Goal: Task Accomplishment & Management: Manage account settings

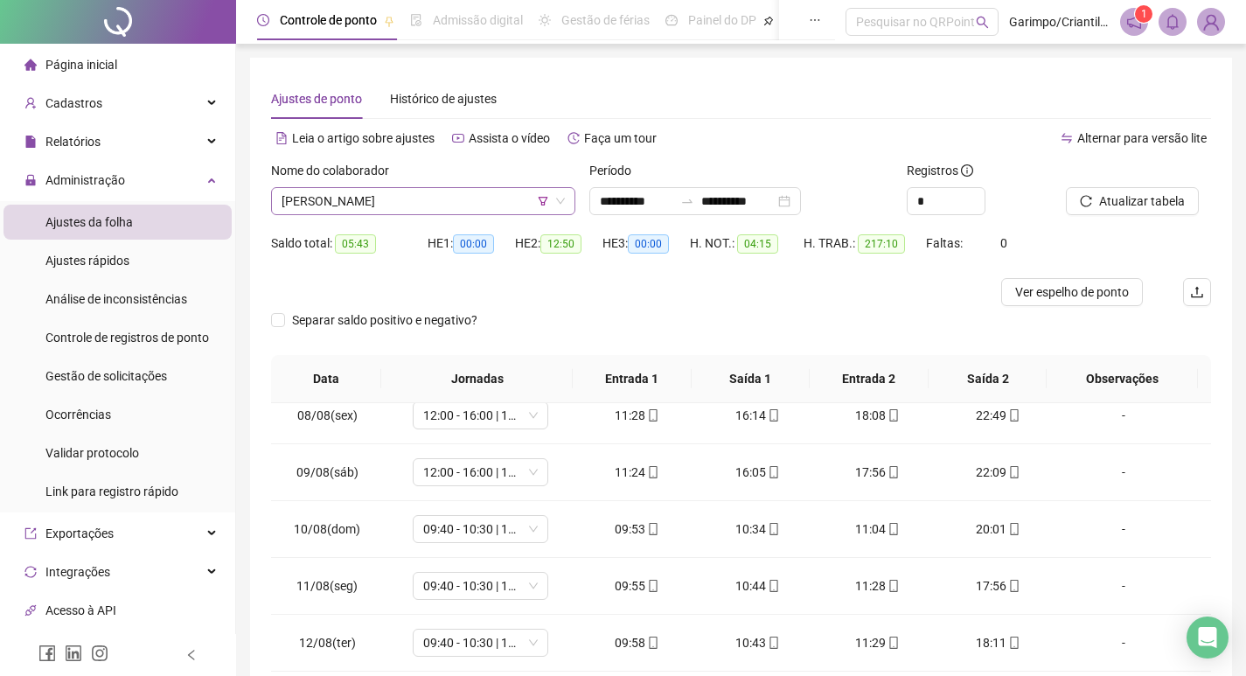
click at [346, 205] on span "[PERSON_NAME]" at bounding box center [423, 201] width 283 height 26
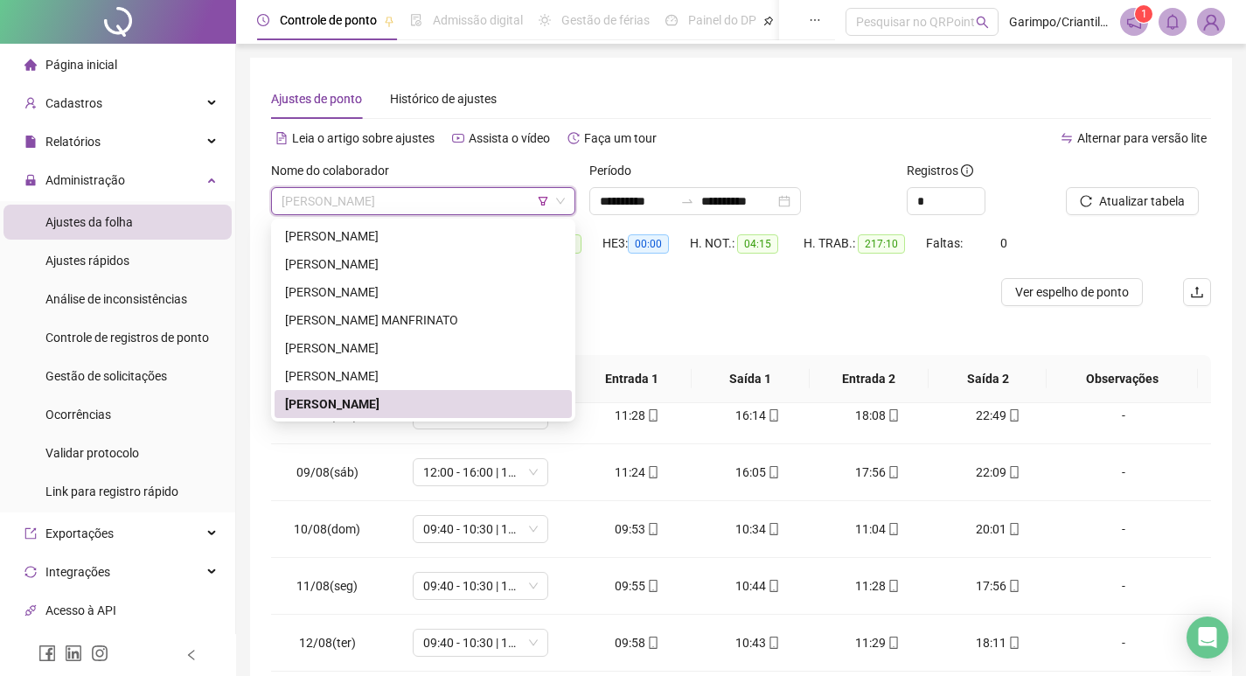
click at [544, 199] on icon "filter" at bounding box center [543, 201] width 10 height 10
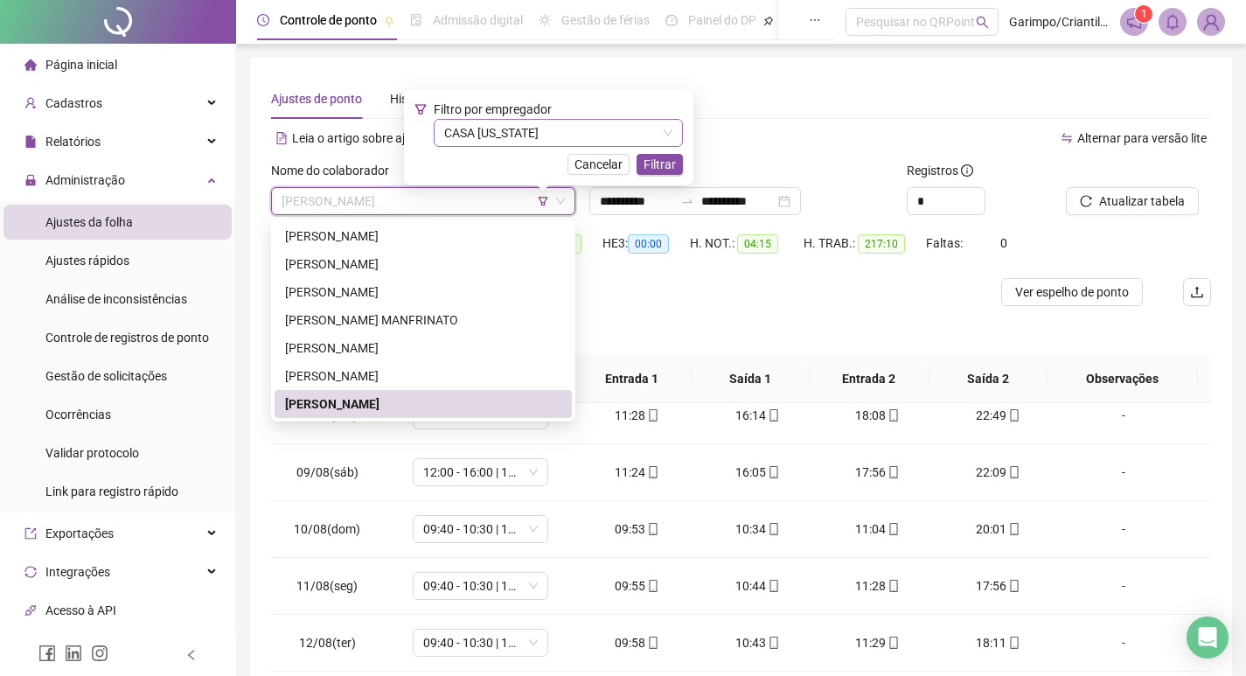
click at [530, 131] on span "CASA [US_STATE]" at bounding box center [558, 133] width 228 height 26
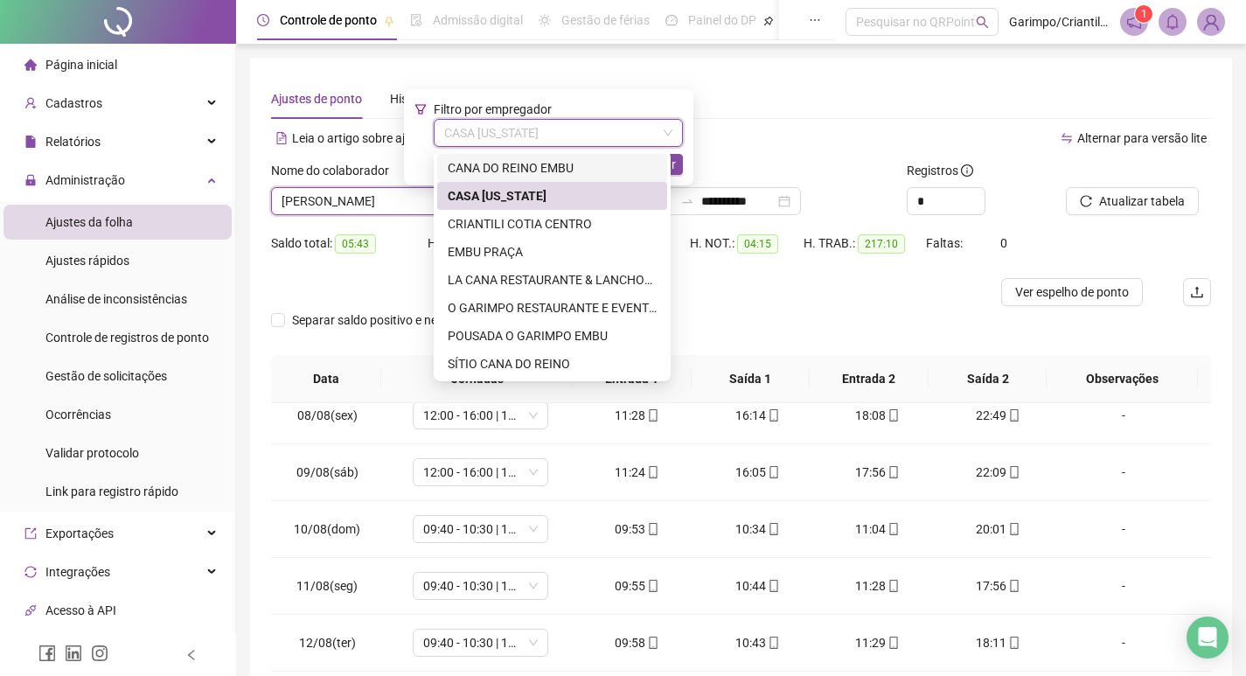
click at [518, 165] on div "CANA DO REINO EMBU" at bounding box center [552, 167] width 209 height 19
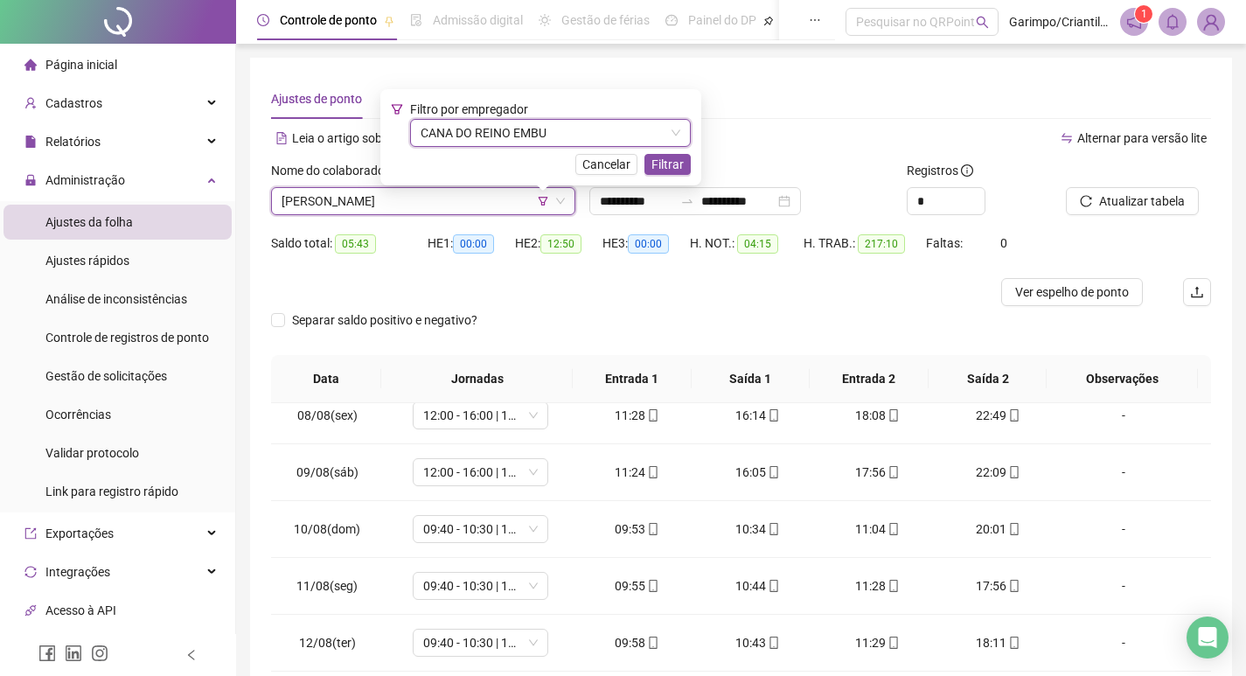
click at [646, 167] on div "Cancelar Filtrar" at bounding box center [541, 164] width 300 height 21
click at [660, 162] on span "Filtrar" at bounding box center [667, 164] width 32 height 19
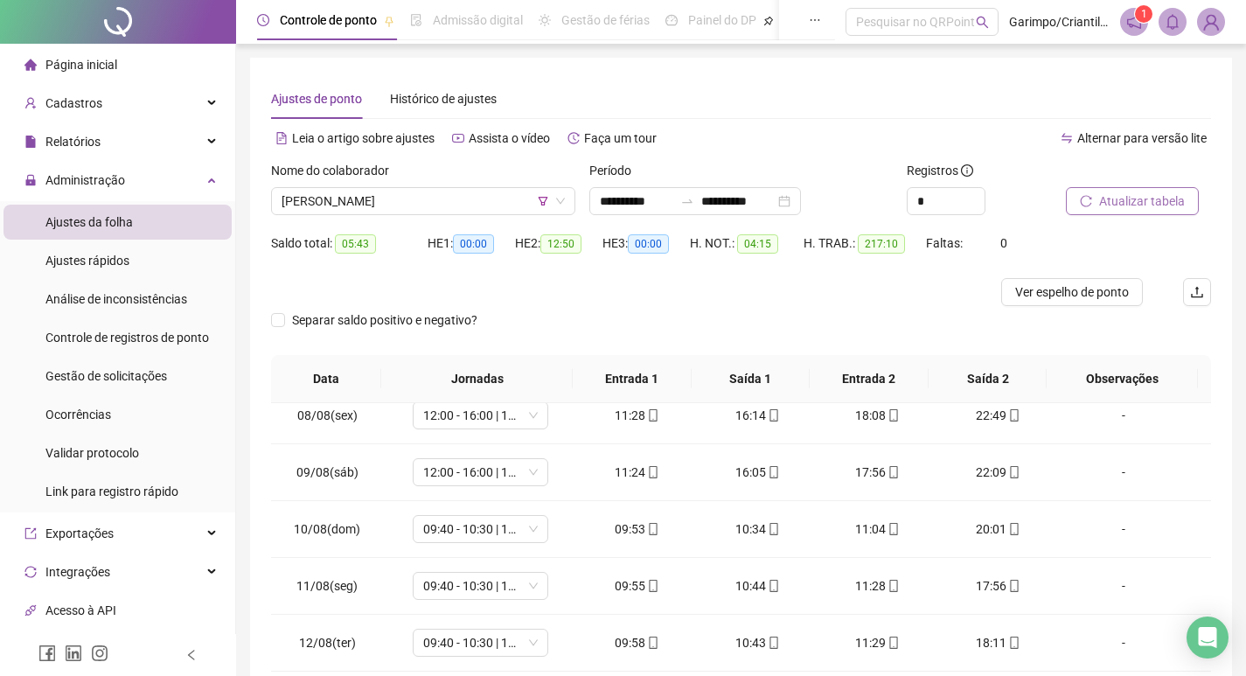
click at [1109, 198] on span "Atualizar tabela" at bounding box center [1142, 201] width 86 height 19
click at [356, 201] on span "[PERSON_NAME]" at bounding box center [423, 201] width 283 height 26
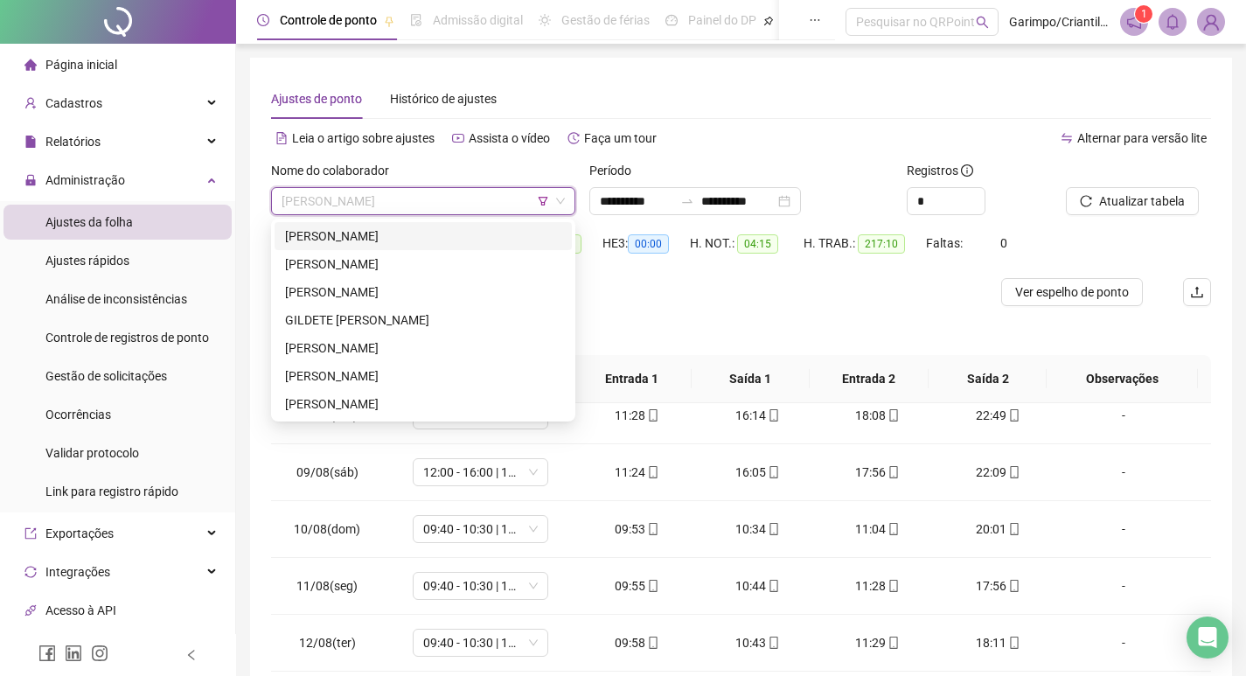
click at [353, 242] on div "[PERSON_NAME]" at bounding box center [423, 235] width 276 height 19
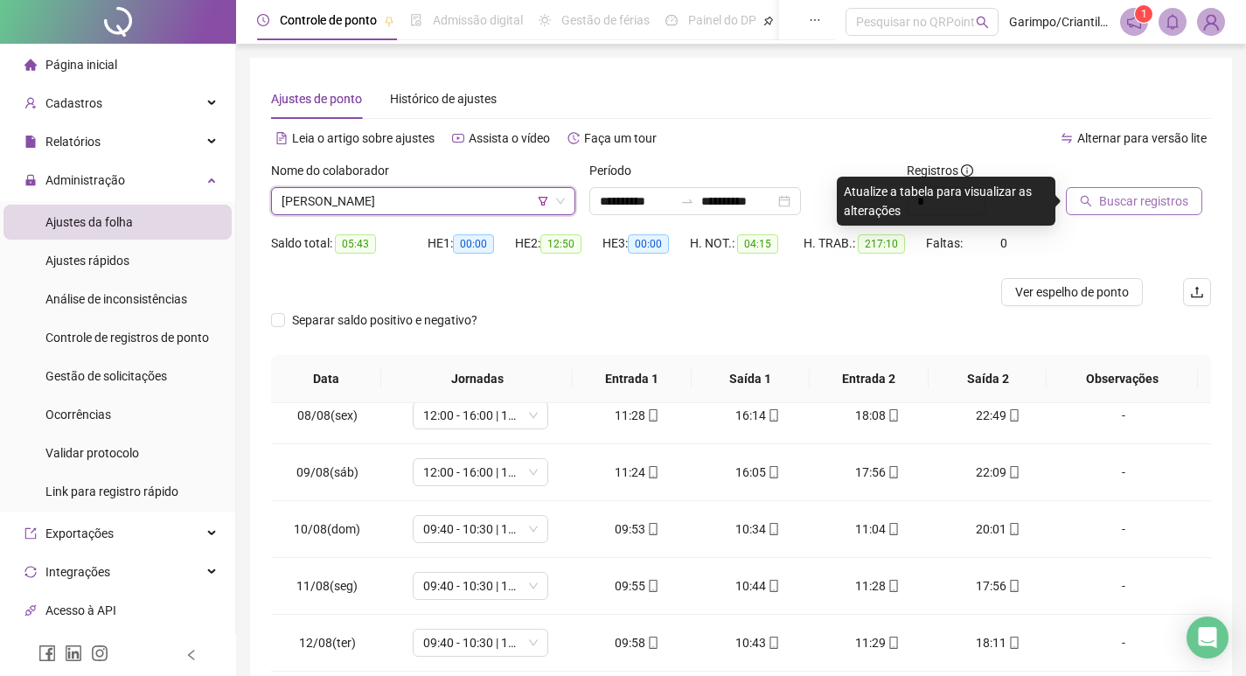
click at [1157, 208] on span "Buscar registros" at bounding box center [1143, 201] width 89 height 19
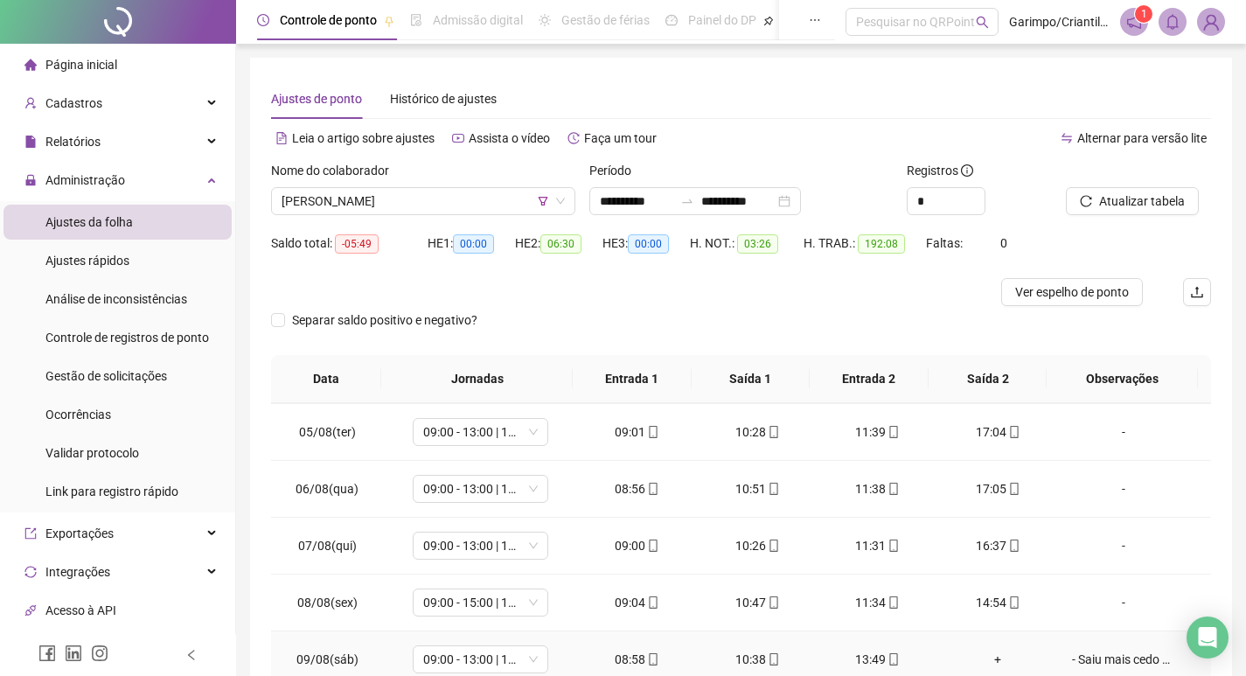
scroll to position [777, 0]
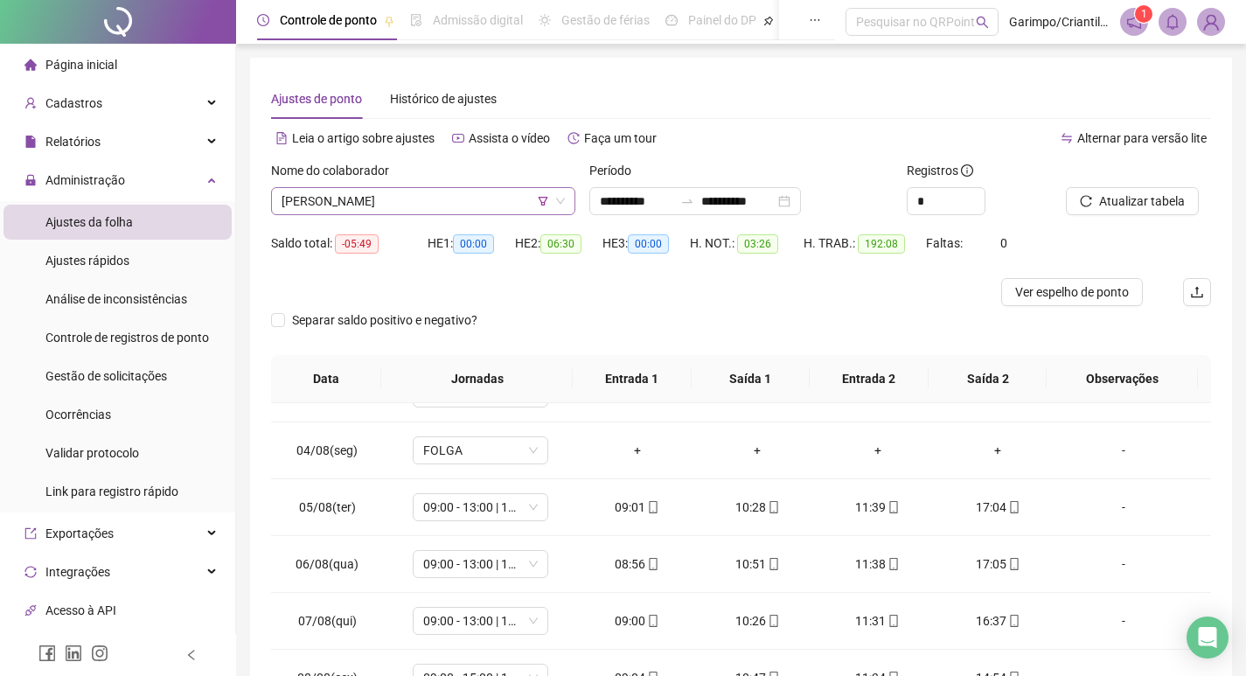
click at [334, 205] on span "[PERSON_NAME]" at bounding box center [423, 201] width 283 height 26
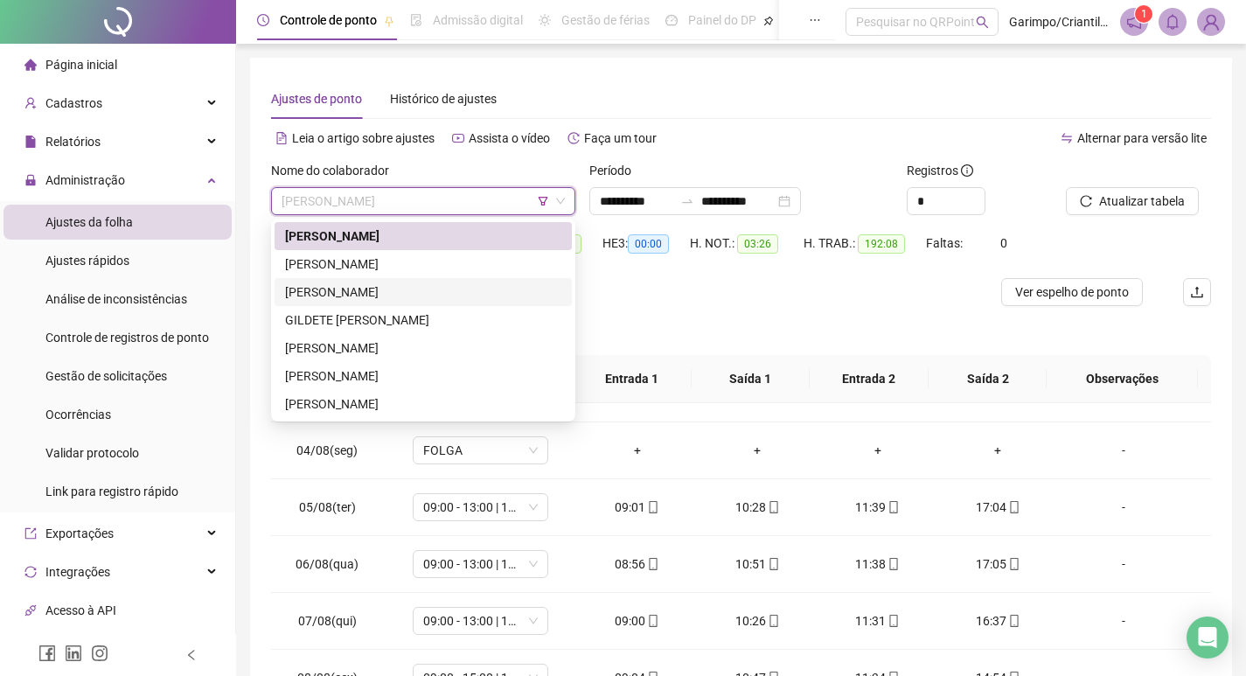
click at [355, 289] on div "[PERSON_NAME]" at bounding box center [423, 291] width 276 height 19
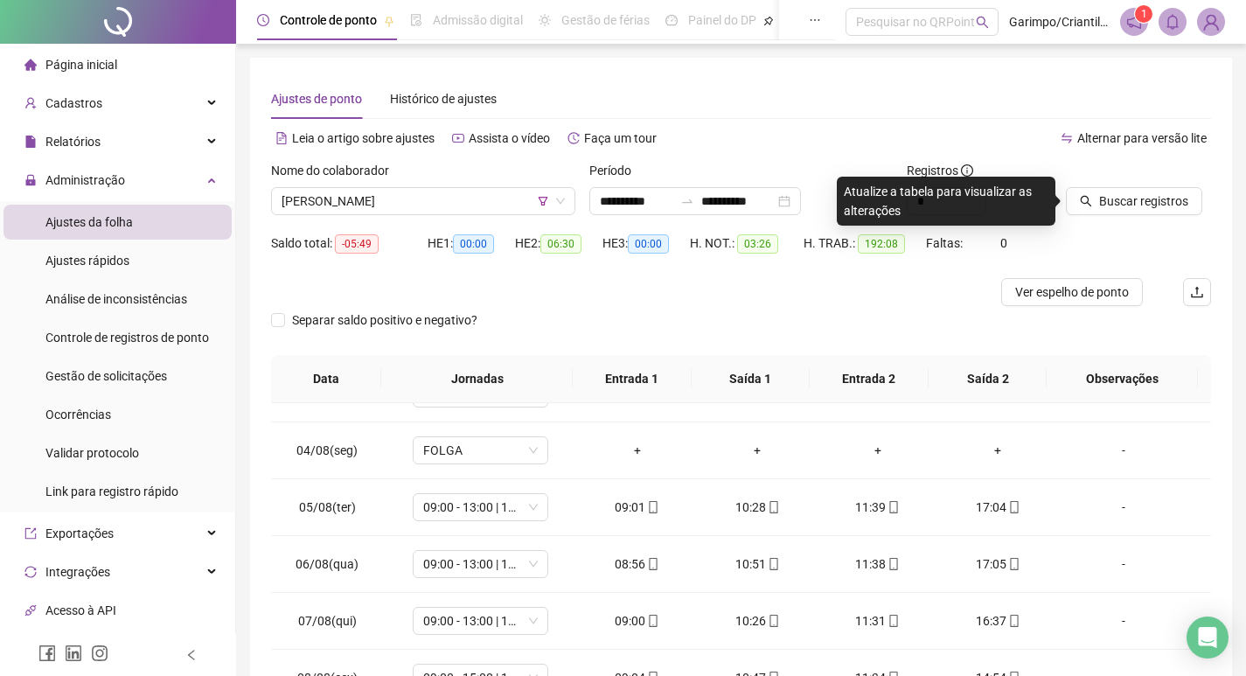
click at [1139, 186] on div at bounding box center [1116, 174] width 101 height 26
click at [1128, 197] on span "Buscar registros" at bounding box center [1143, 201] width 89 height 19
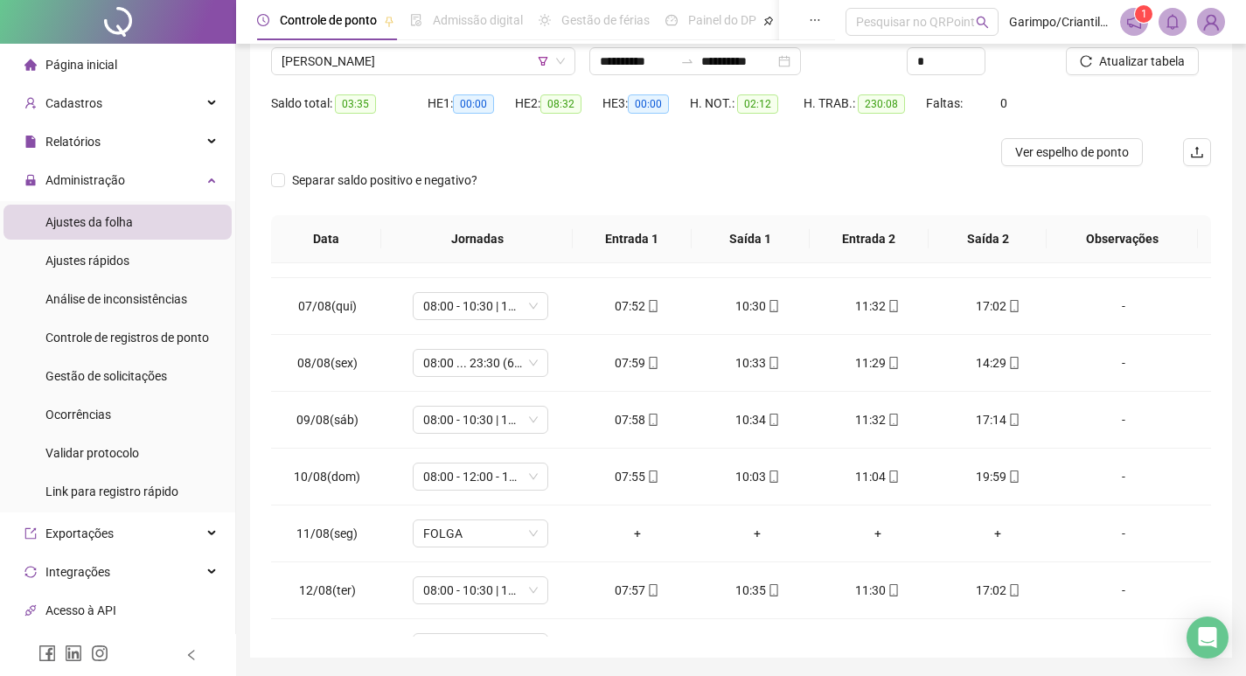
scroll to position [109, 0]
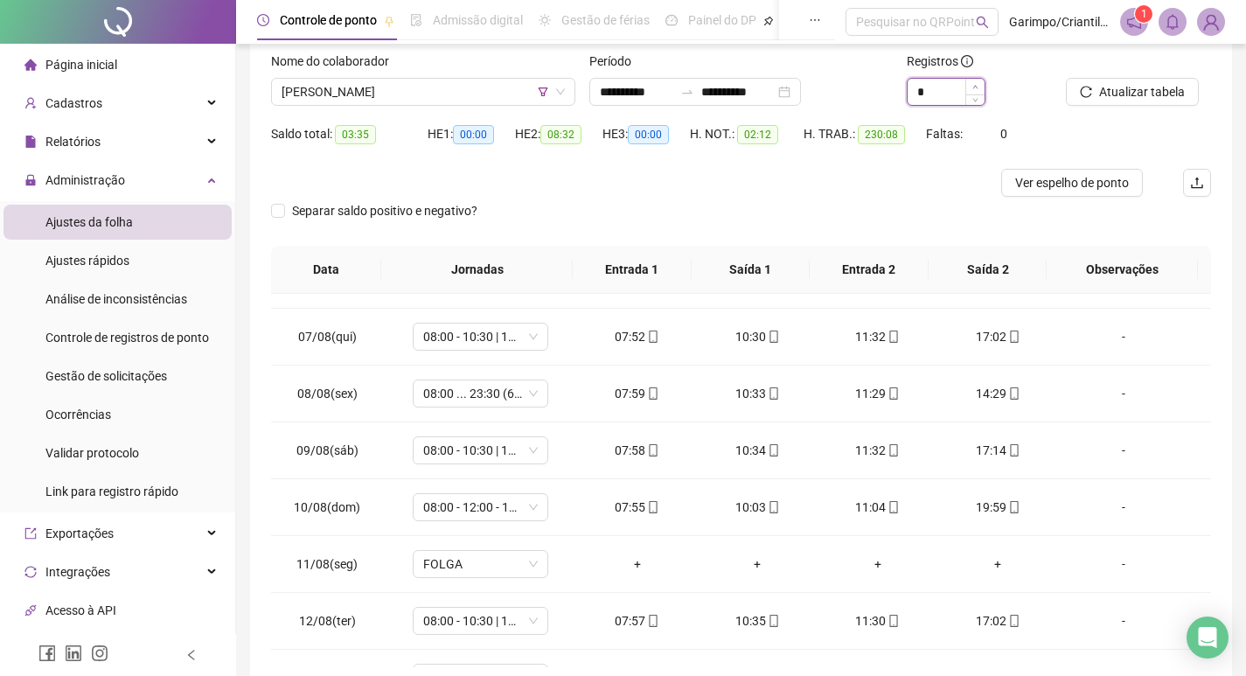
click at [982, 84] on span "Increase Value" at bounding box center [974, 87] width 19 height 16
type input "*"
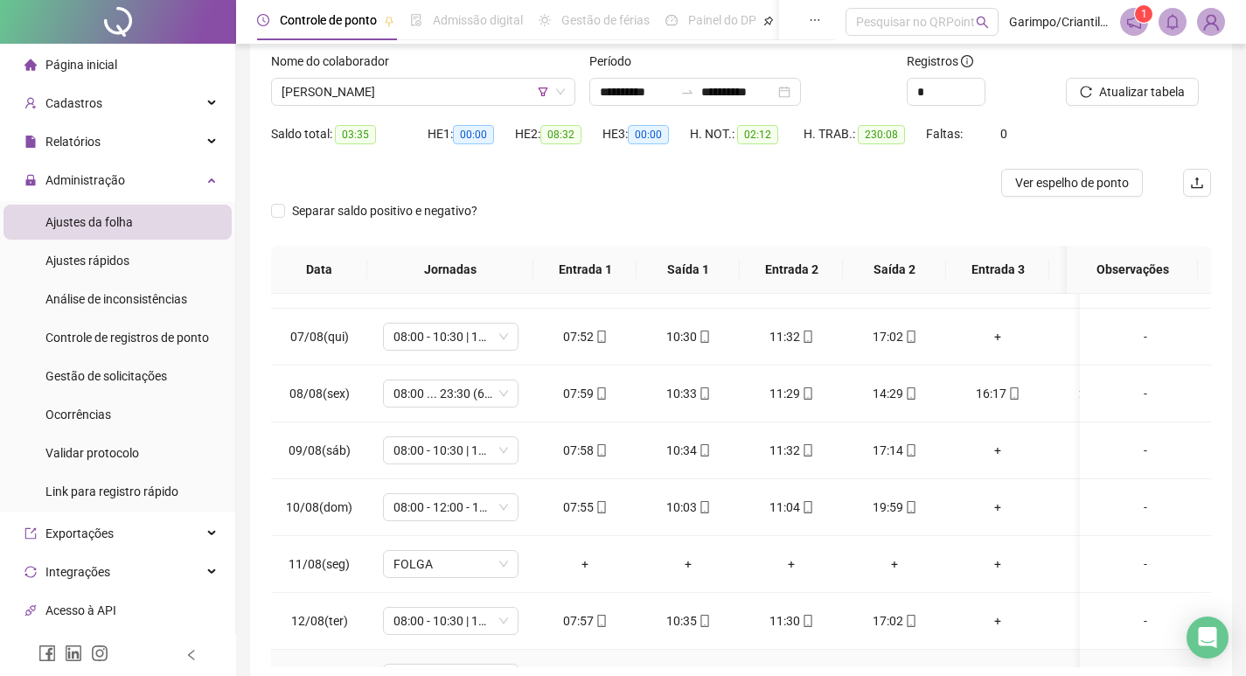
click at [1148, 652] on td "-" at bounding box center [1145, 678] width 131 height 57
click at [1137, 652] on td "-" at bounding box center [1145, 678] width 131 height 57
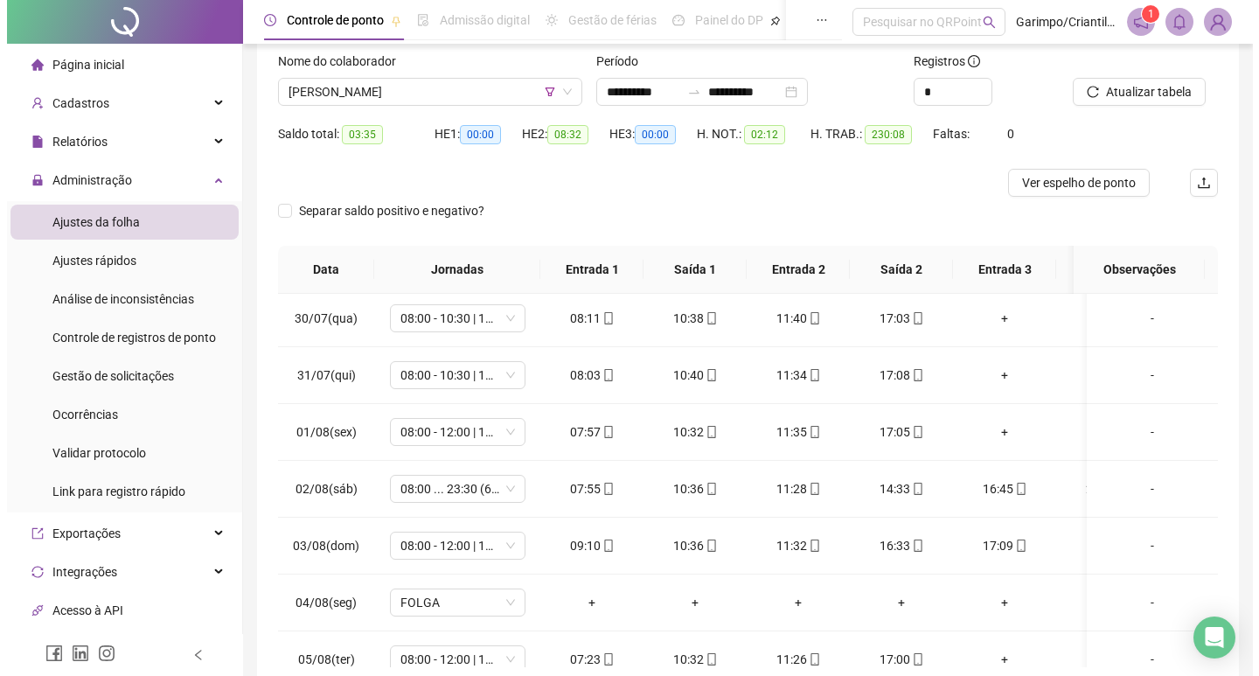
scroll to position [514, 0]
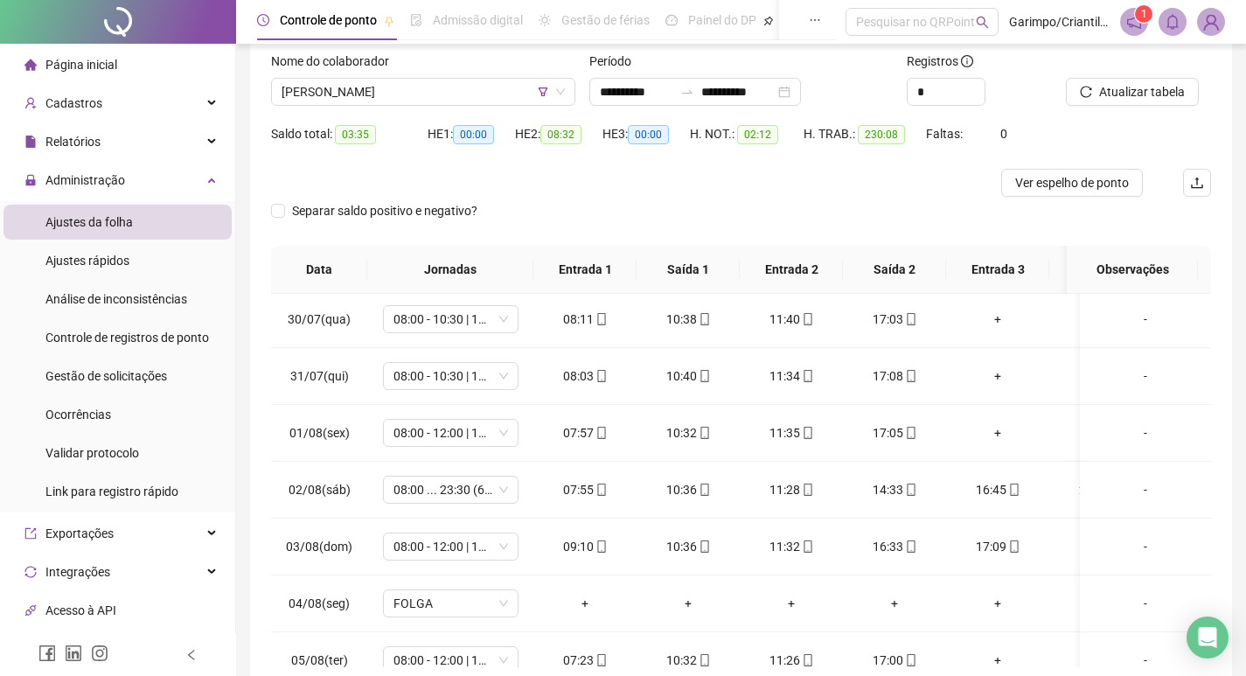
click at [373, 106] on div "Nome do colaborador [PERSON_NAME]" at bounding box center [423, 86] width 318 height 68
click at [373, 101] on span "[PERSON_NAME]" at bounding box center [423, 92] width 283 height 26
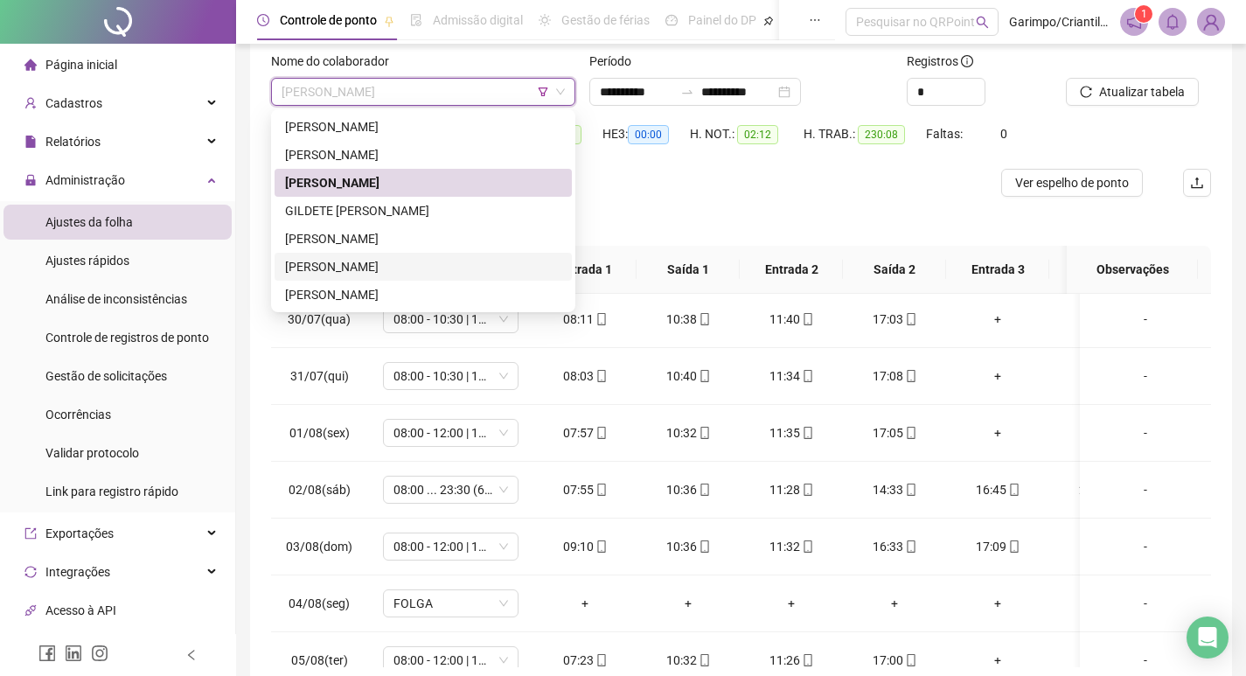
click at [324, 260] on div "[PERSON_NAME]" at bounding box center [423, 266] width 276 height 19
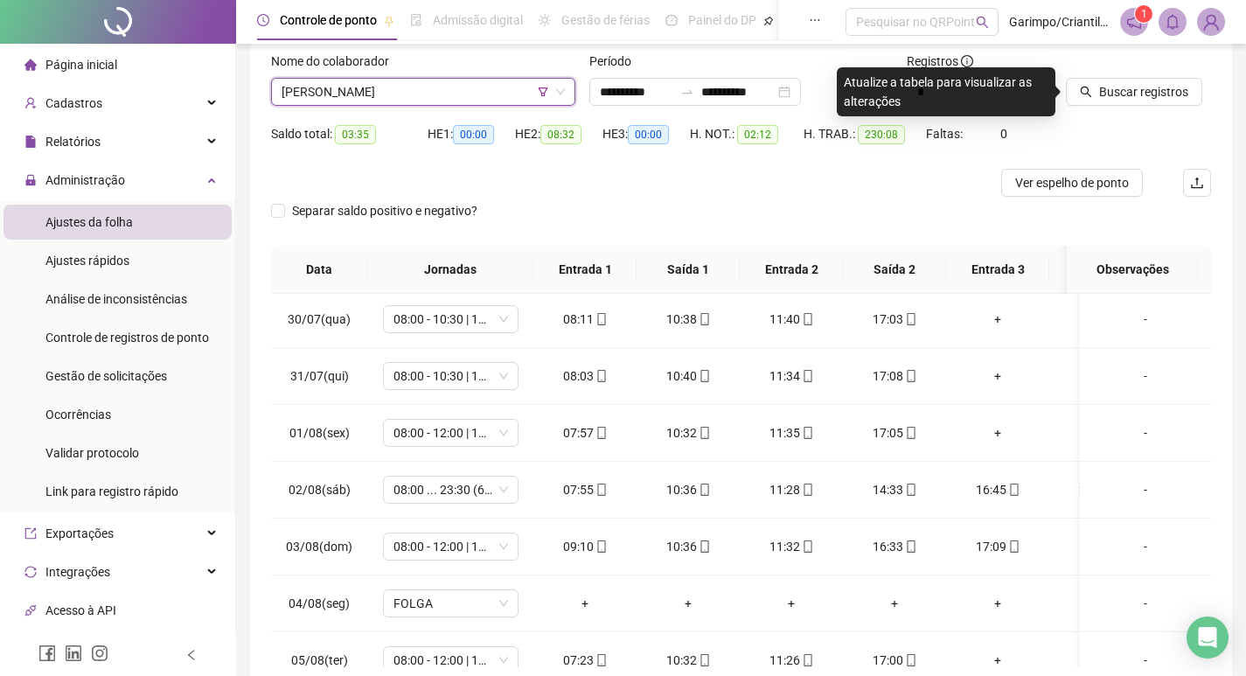
click at [1098, 75] on div at bounding box center [1116, 65] width 101 height 26
click at [1101, 87] on span "Buscar registros" at bounding box center [1143, 91] width 89 height 19
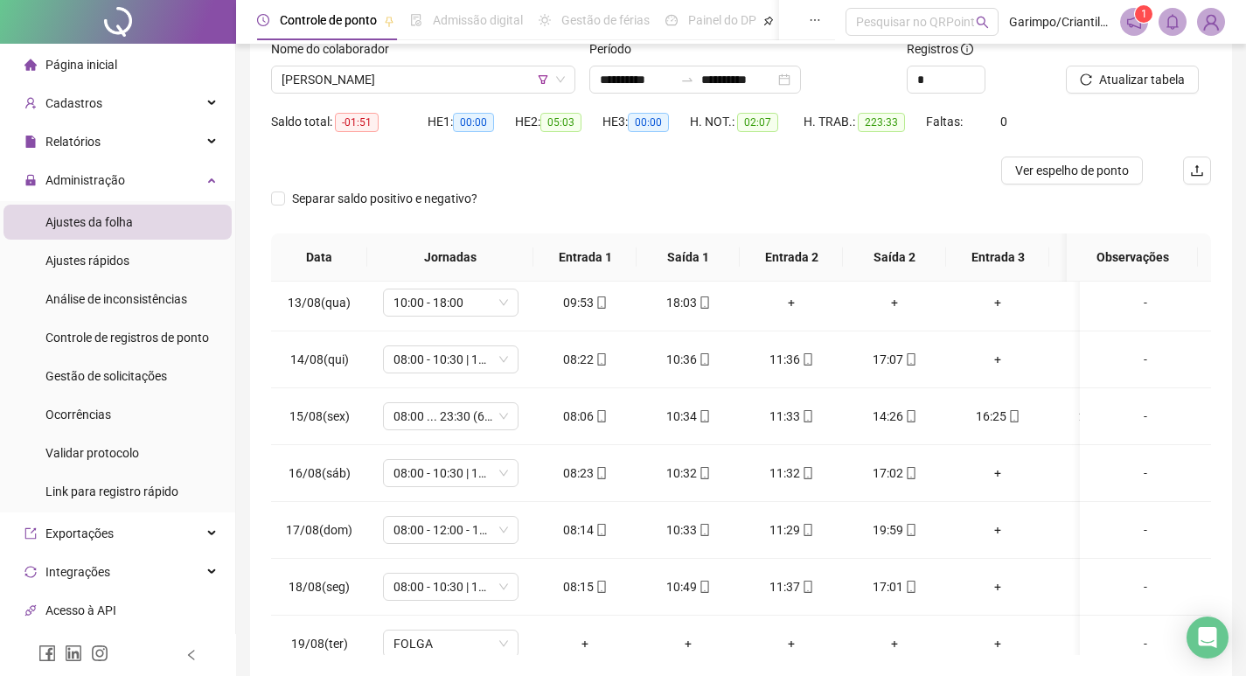
scroll to position [22, 0]
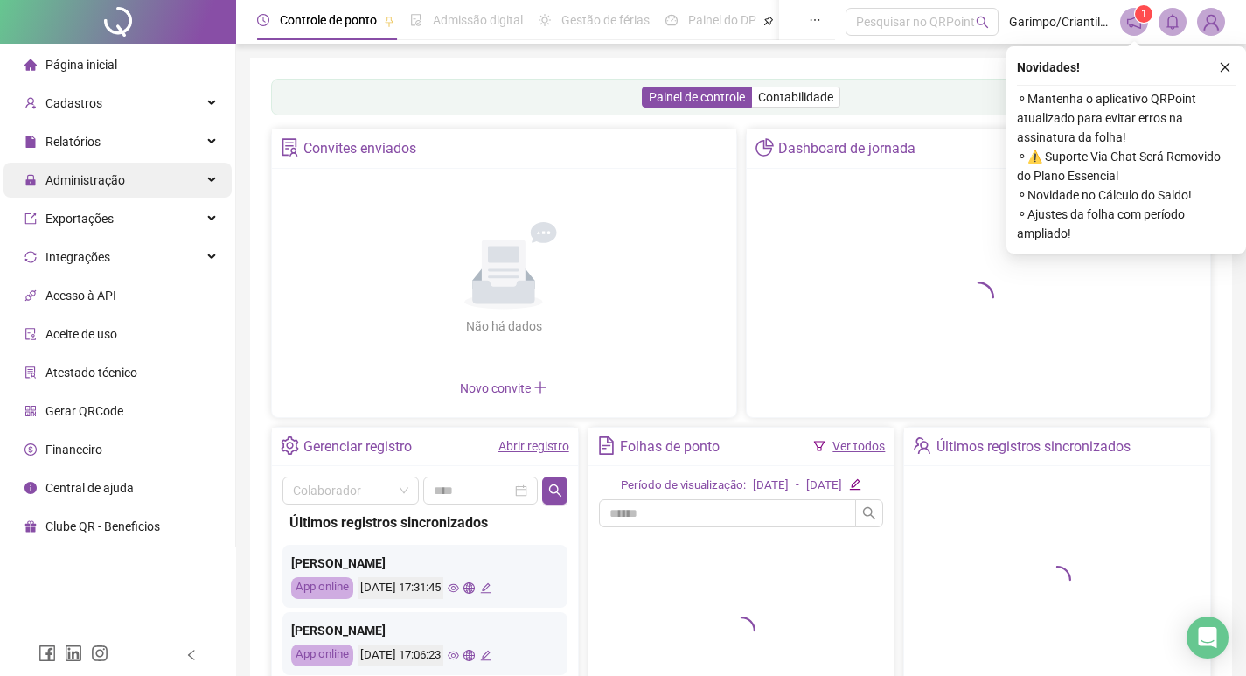
click at [126, 185] on div "Administração" at bounding box center [117, 180] width 228 height 35
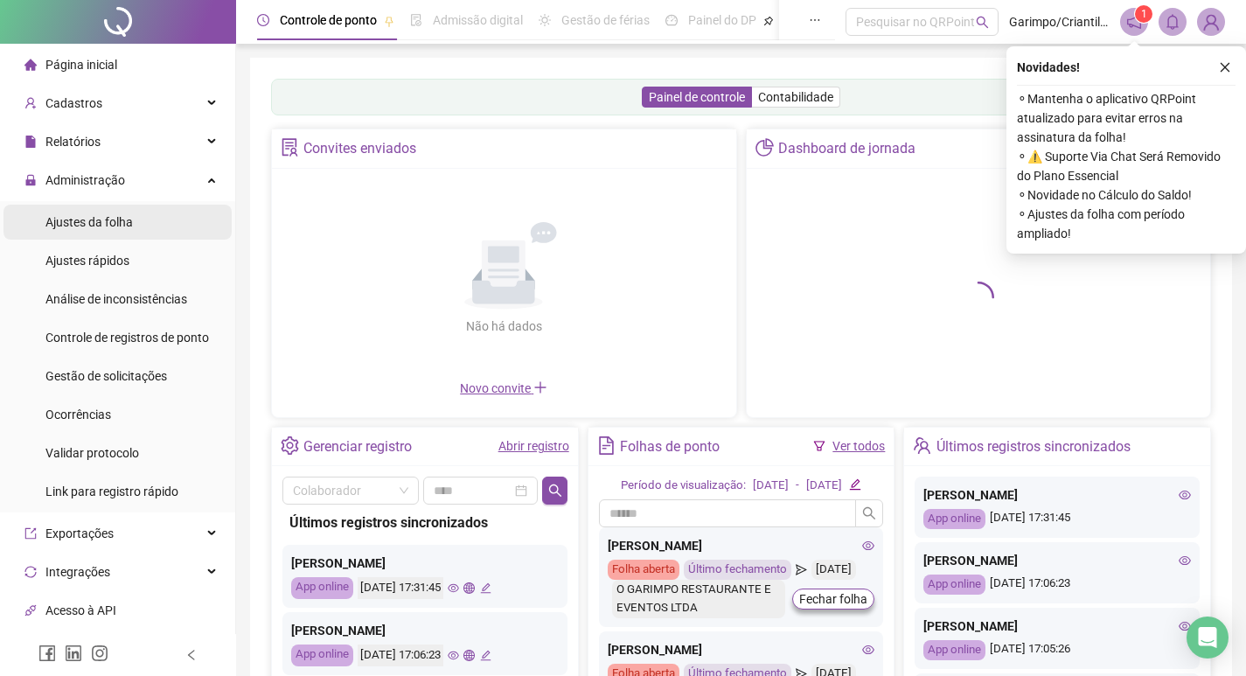
click at [111, 224] on span "Ajustes da folha" at bounding box center [88, 222] width 87 height 14
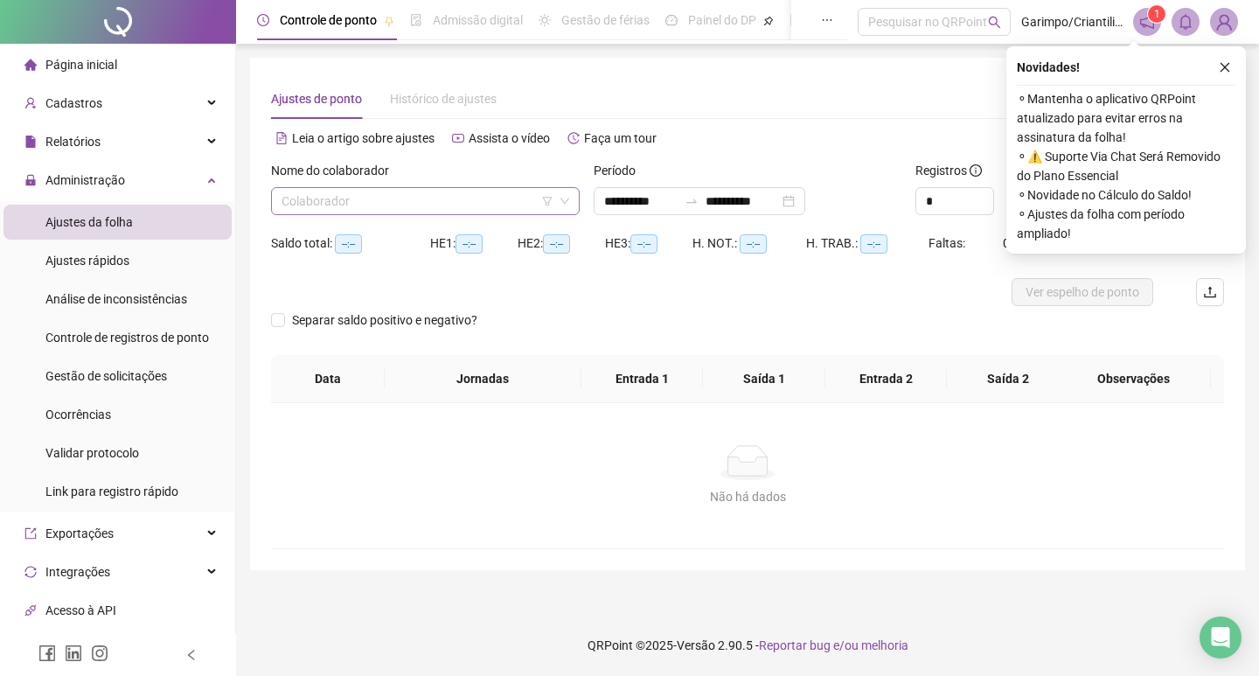
click at [314, 202] on input "search" at bounding box center [418, 201] width 272 height 26
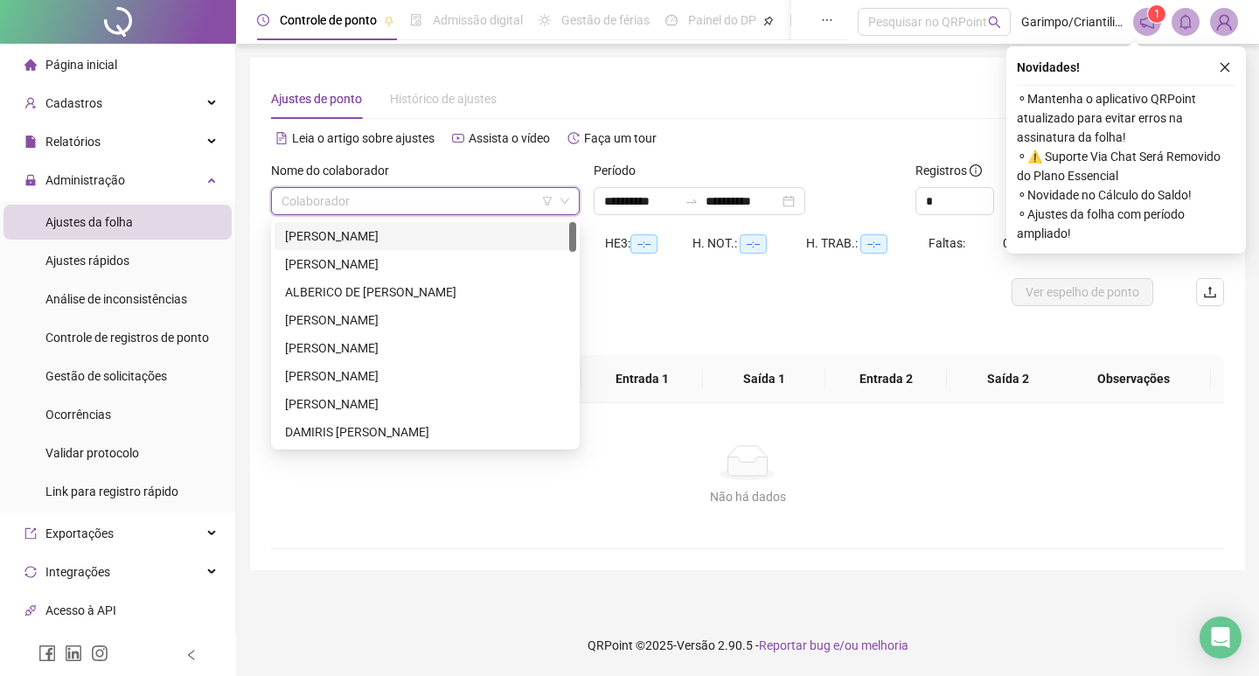
type input "**********"
type input "******"
click at [254, 192] on div "**********" at bounding box center [747, 314] width 995 height 512
click at [310, 197] on input "******" at bounding box center [418, 201] width 272 height 26
click at [554, 201] on span at bounding box center [426, 201] width 288 height 26
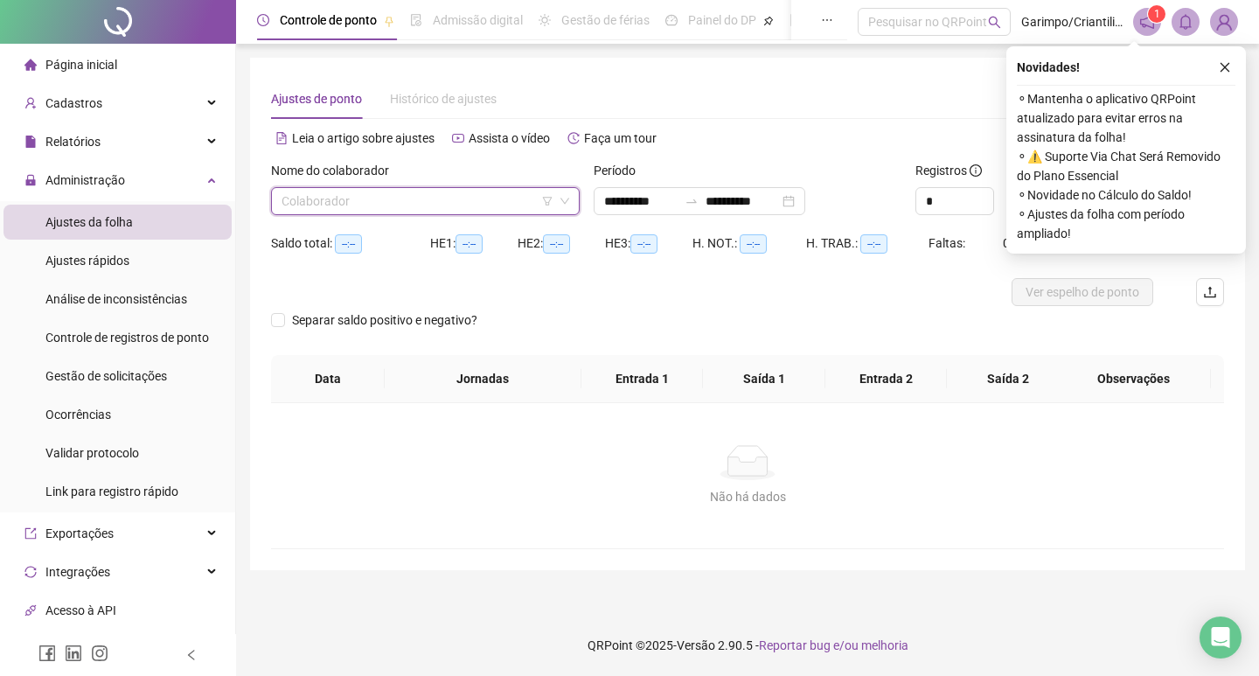
click at [550, 201] on icon "filter" at bounding box center [547, 201] width 10 height 10
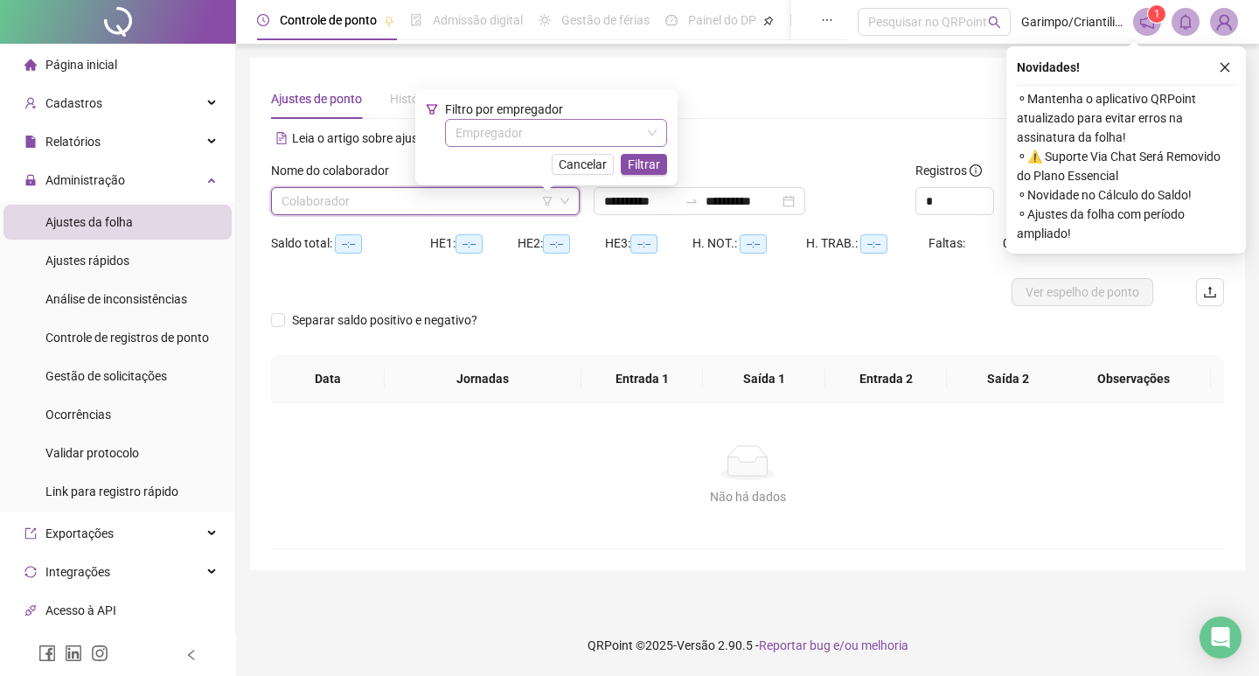
click at [564, 128] on input "search" at bounding box center [548, 133] width 185 height 26
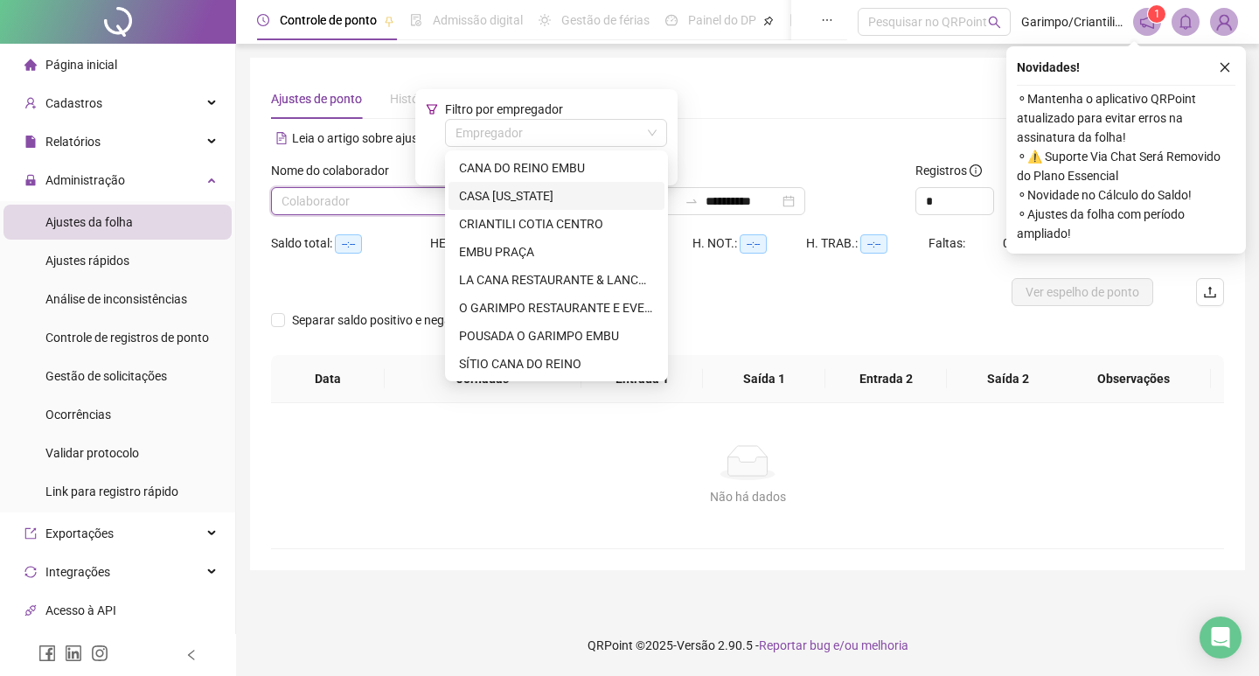
click at [345, 204] on input "search" at bounding box center [418, 201] width 272 height 26
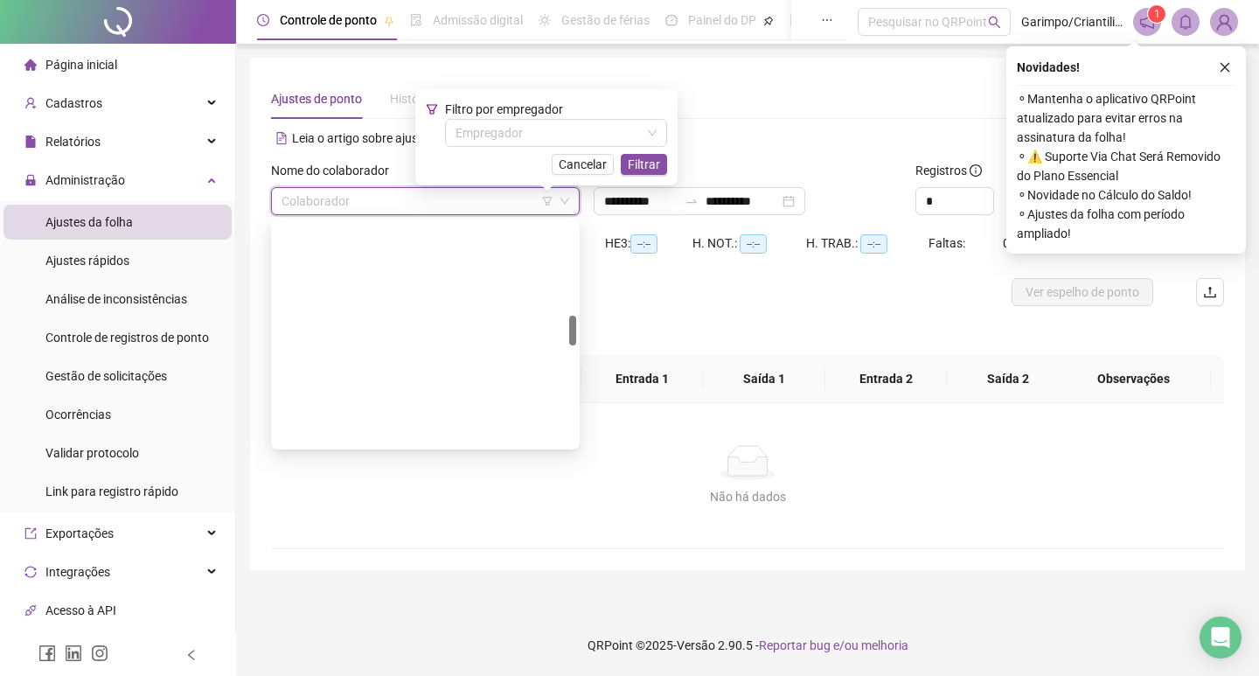
scroll to position [700, 0]
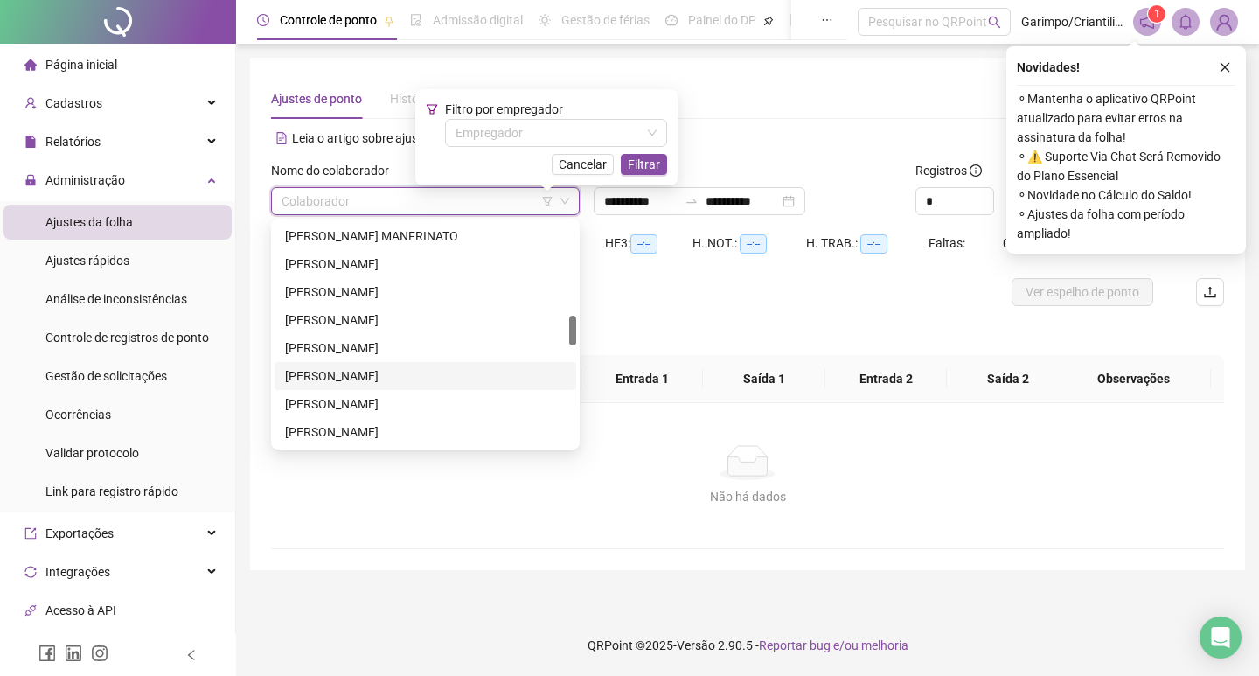
click at [324, 375] on div "MANOEL GERMANO BESERRA" at bounding box center [425, 375] width 281 height 19
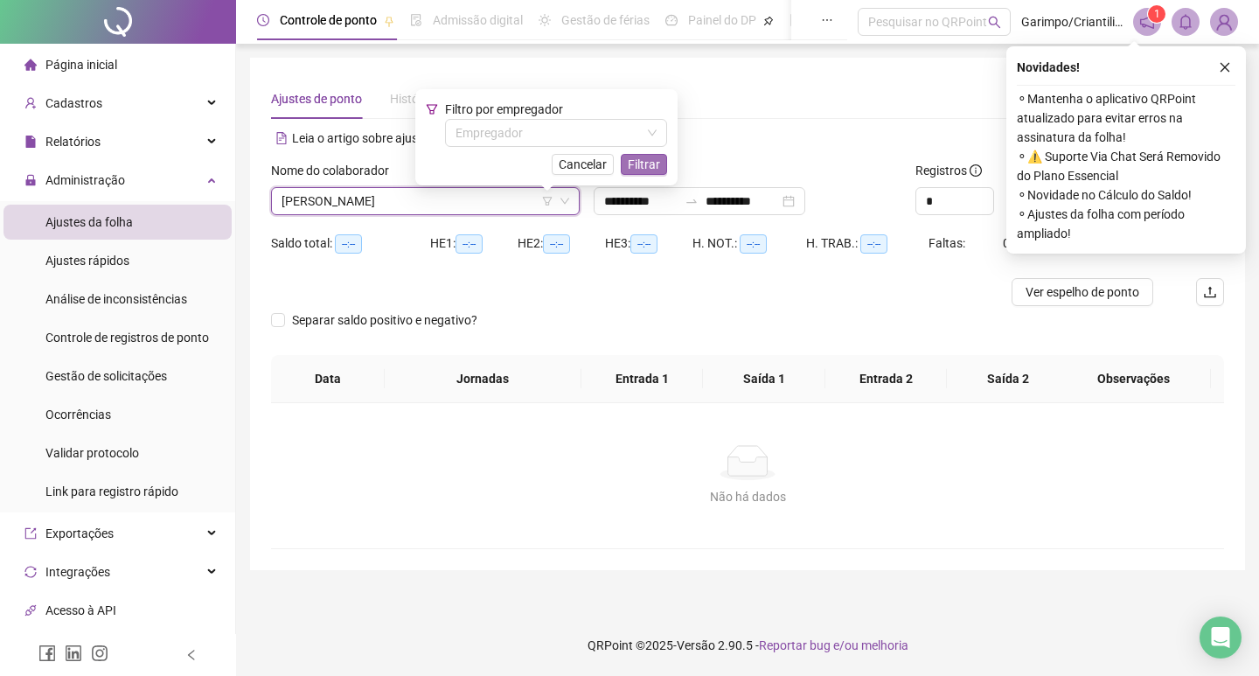
click at [655, 168] on span "Filtrar" at bounding box center [644, 164] width 32 height 19
click at [1218, 64] on button "button" at bounding box center [1225, 67] width 21 height 21
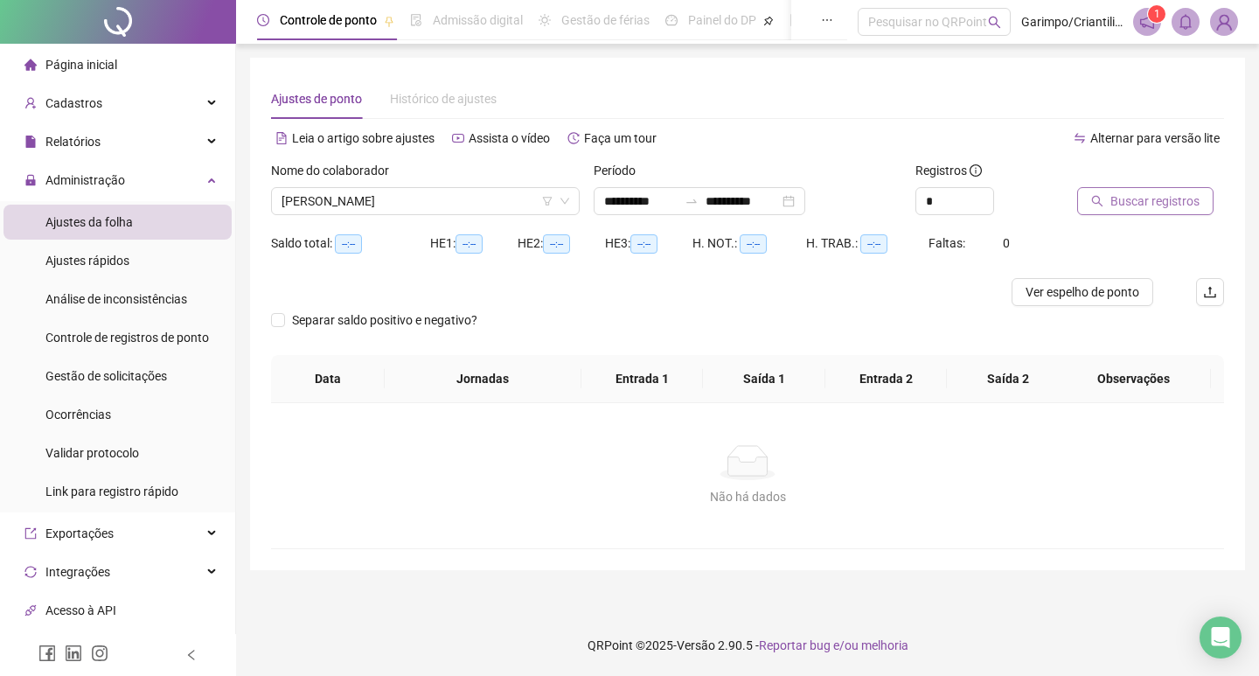
click at [1159, 199] on span "Buscar registros" at bounding box center [1155, 201] width 89 height 19
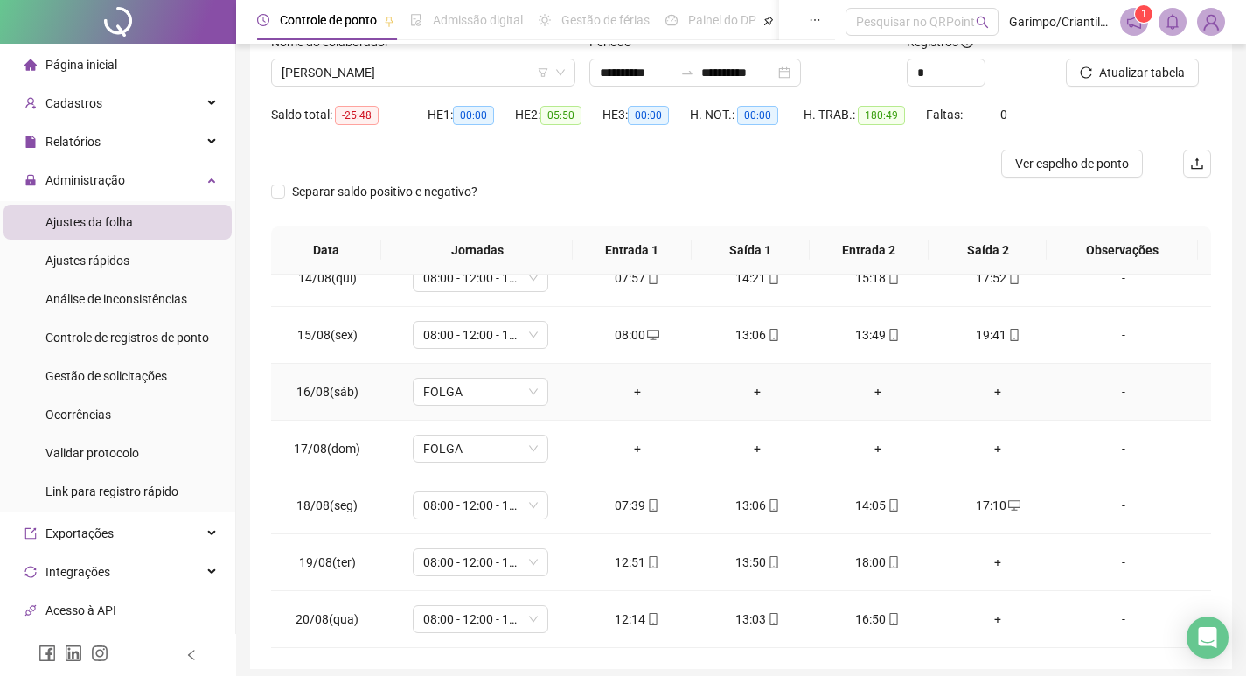
scroll to position [197, 0]
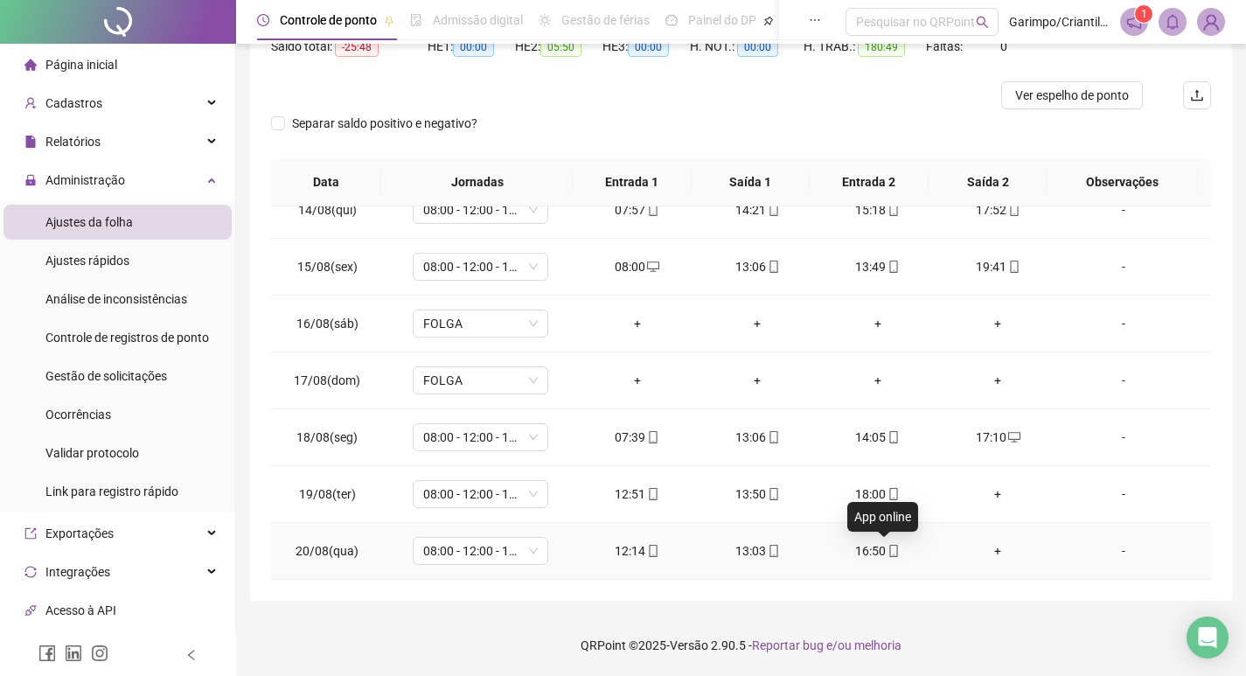
click at [888, 554] on icon "mobile" at bounding box center [894, 551] width 12 height 12
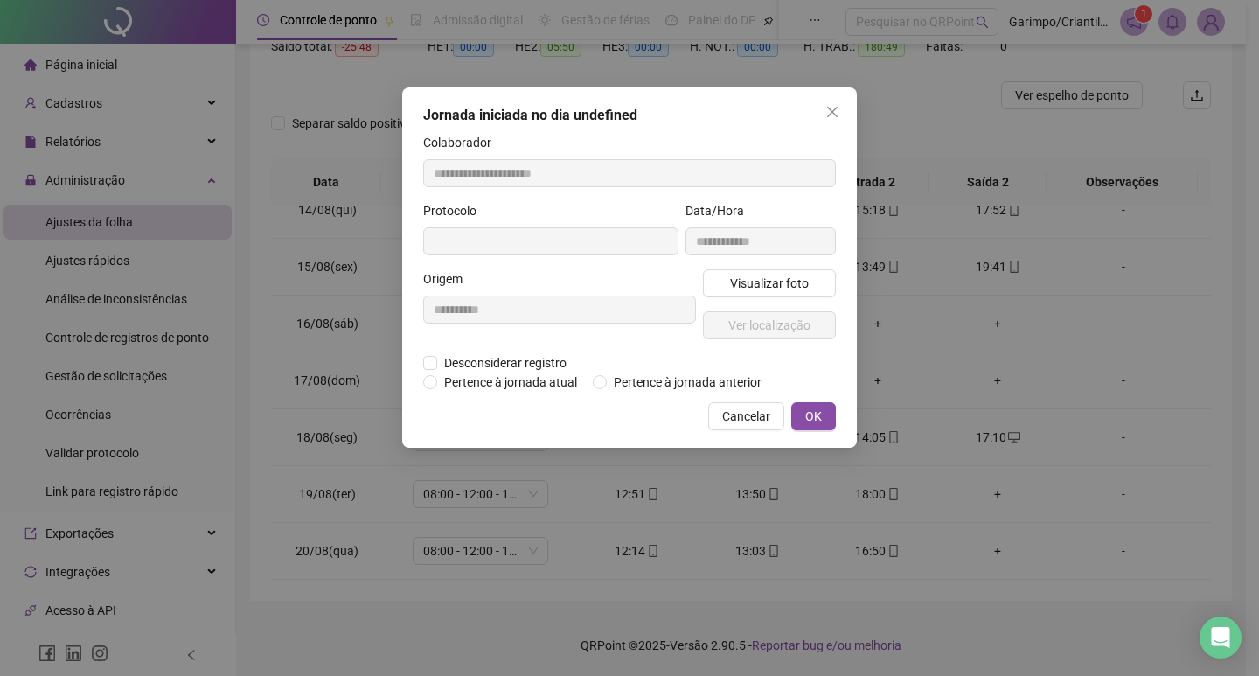
type input "**********"
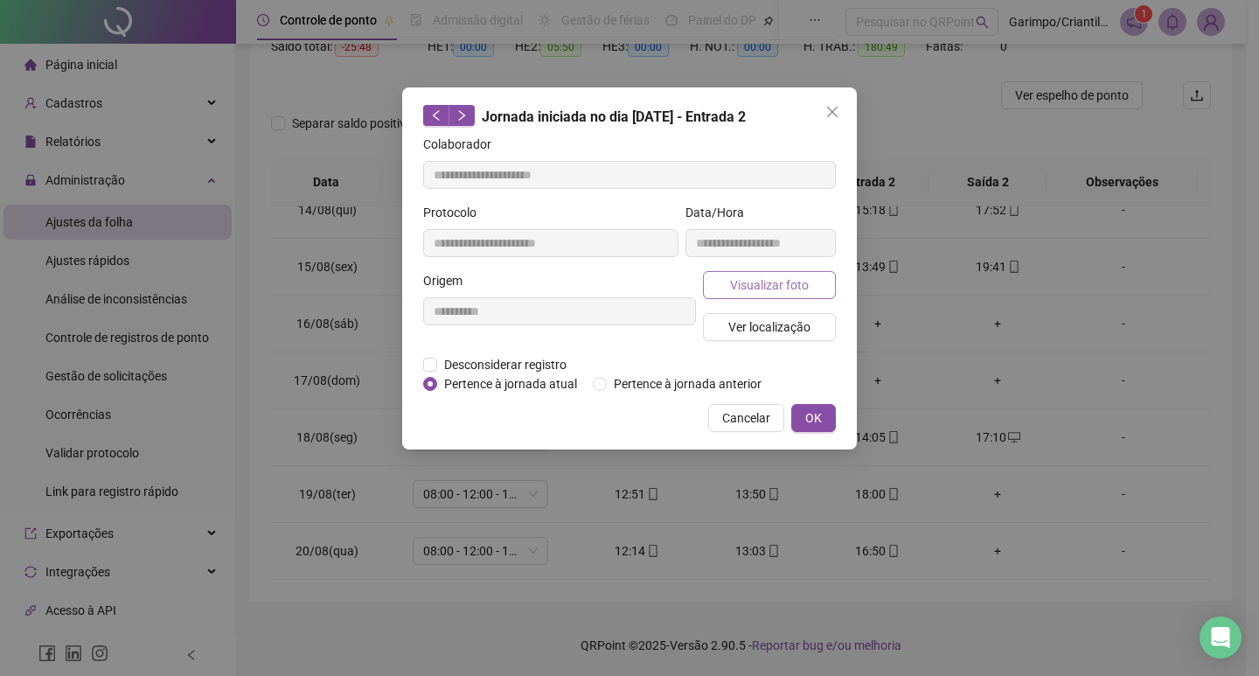
click at [741, 291] on span "Visualizar foto" at bounding box center [769, 284] width 79 height 19
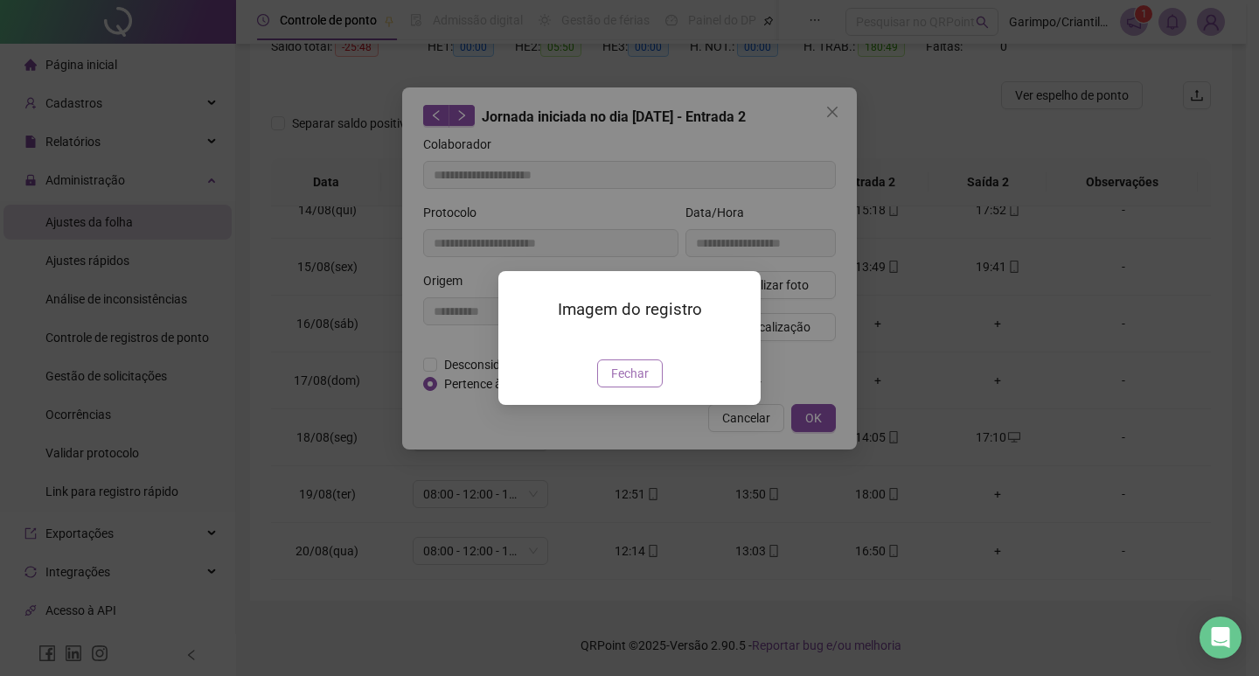
click at [620, 383] on span "Fechar" at bounding box center [630, 373] width 38 height 19
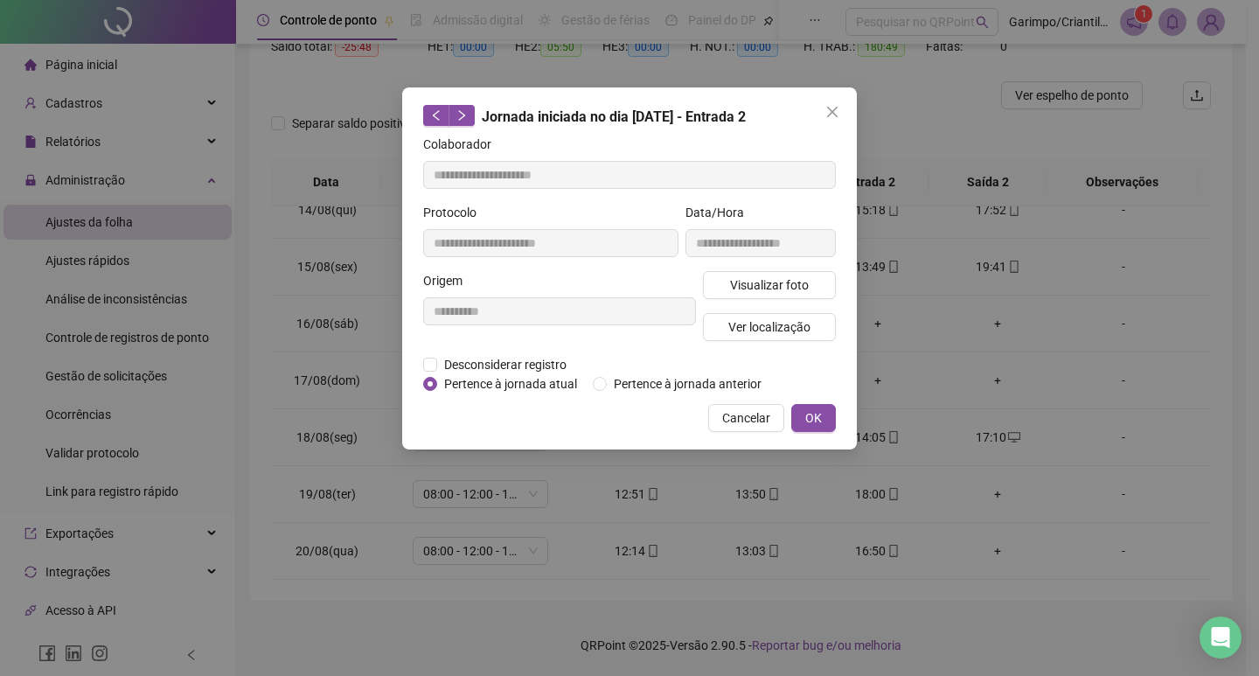
drag, startPoint x: 826, startPoint y: 108, endPoint x: 824, endPoint y: 120, distance: 11.7
click at [824, 120] on button "Close" at bounding box center [832, 112] width 28 height 28
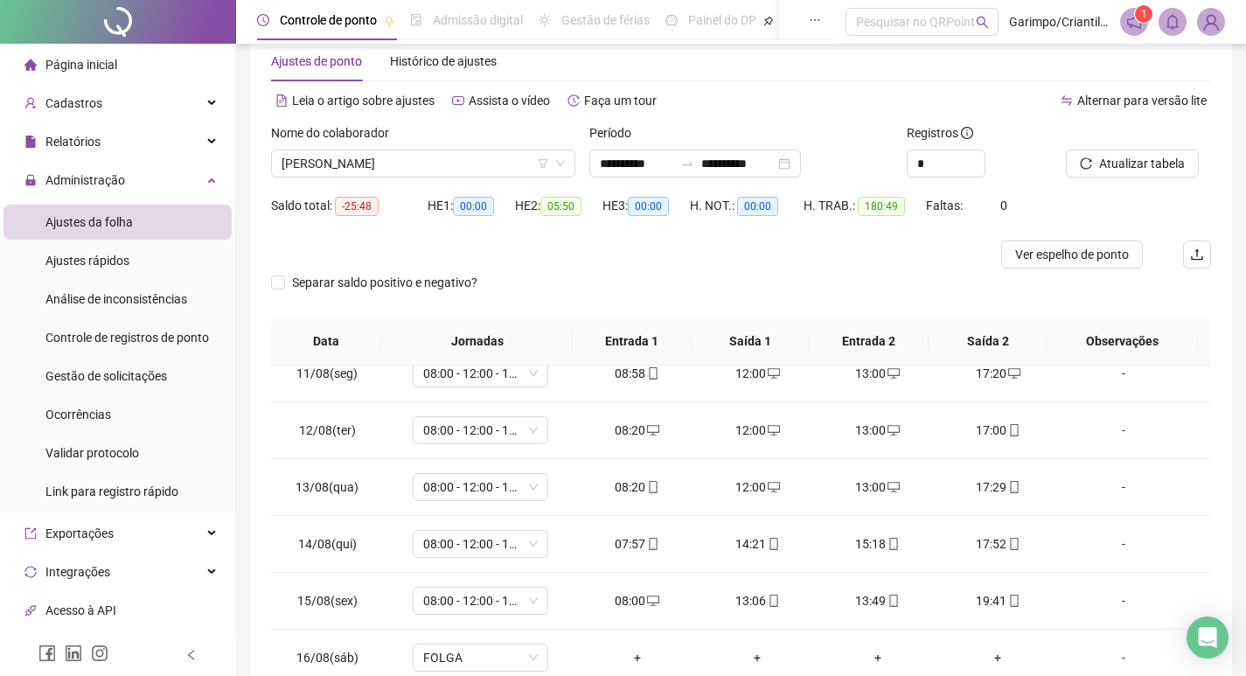
scroll to position [0, 0]
